Goal: Task Accomplishment & Management: Use online tool/utility

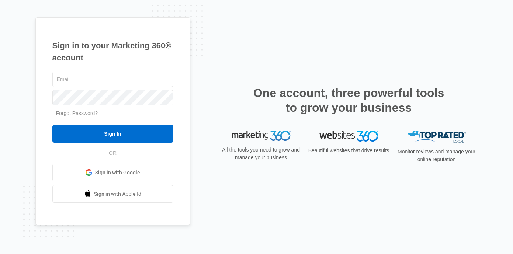
type input "[PERSON_NAME][EMAIL_ADDRESS][DOMAIN_NAME]"
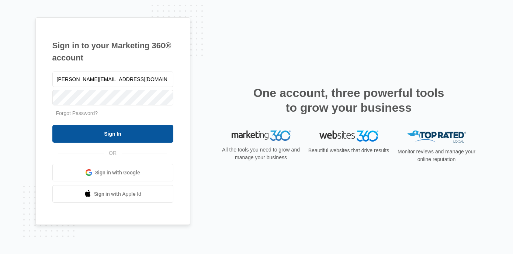
click at [124, 132] on input "Sign In" at bounding box center [112, 134] width 121 height 18
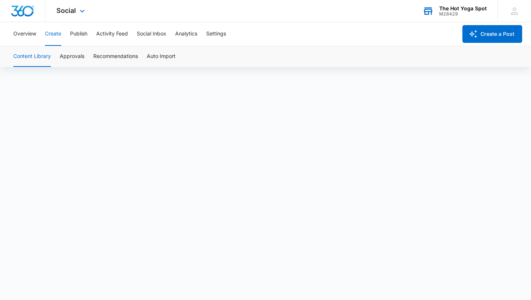
click at [470, 6] on div "The Hot Yoga Spot" at bounding box center [463, 9] width 48 height 6
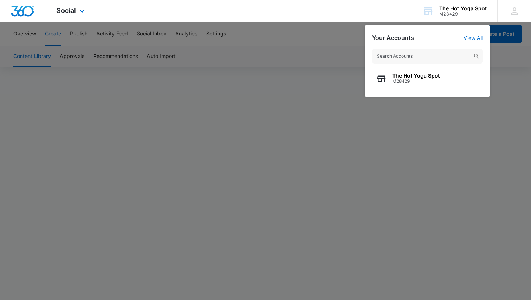
click at [385, 10] on div "Social Apps Reputation Websites Forms CRM Email Social Content Ads Intelligence…" at bounding box center [265, 11] width 531 height 22
click at [396, 11] on div "Social Apps Reputation Websites Forms CRM Email Social Content Ads Intelligence…" at bounding box center [265, 11] width 531 height 22
click at [276, 104] on div at bounding box center [265, 150] width 531 height 300
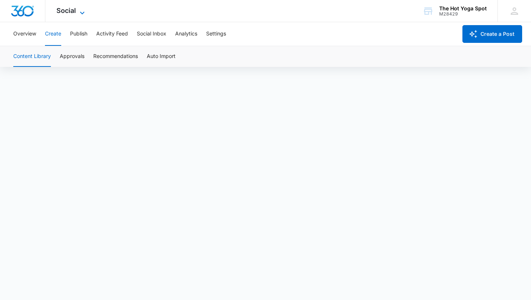
click at [75, 7] on span "Social" at bounding box center [66, 11] width 20 height 8
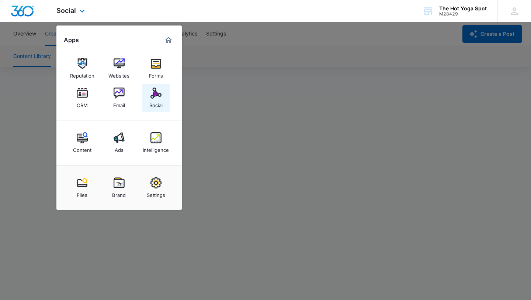
click at [152, 100] on div "Social" at bounding box center [155, 103] width 13 height 10
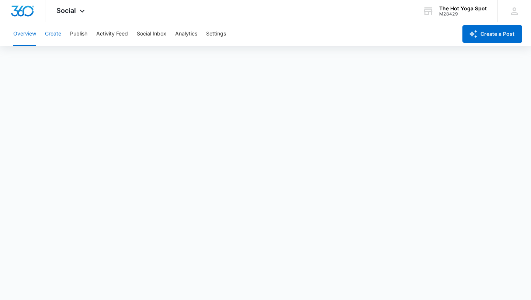
click at [54, 34] on button "Create" at bounding box center [53, 34] width 16 height 24
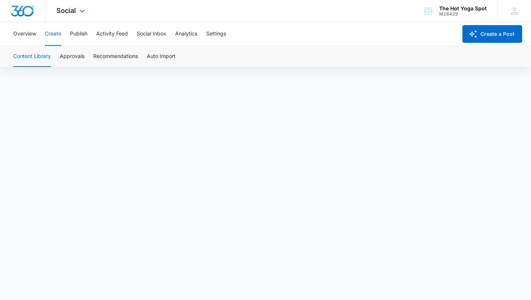
scroll to position [5, 0]
